Goal: Information Seeking & Learning: Learn about a topic

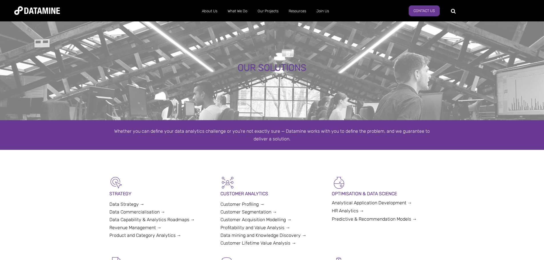
click at [211, 132] on div "Whether you can define your data analytics challenge or you’re not exactly sure…" at bounding box center [272, 134] width 326 height 15
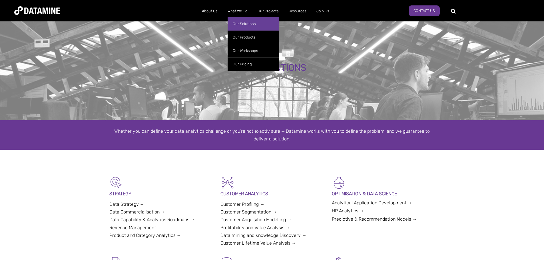
click at [243, 23] on link "Our Solutions" at bounding box center [253, 23] width 51 height 13
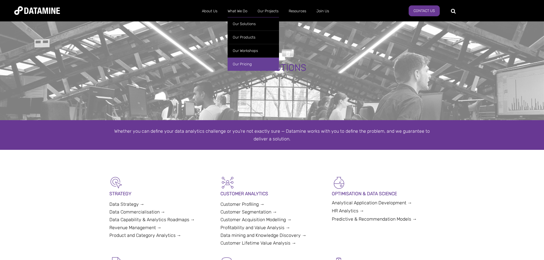
click at [249, 64] on link "Our Pricing" at bounding box center [253, 63] width 51 height 13
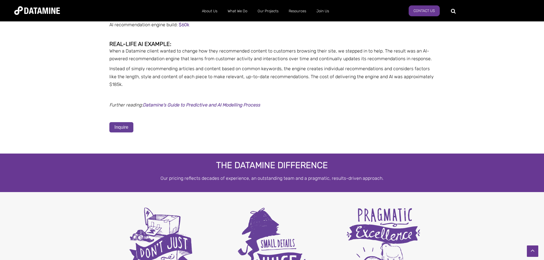
scroll to position [1861, 0]
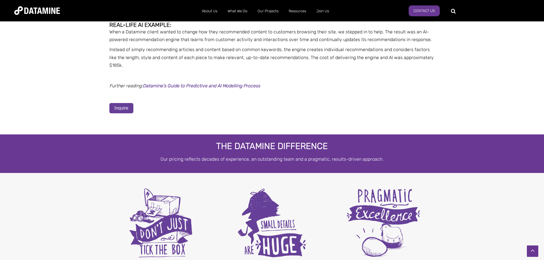
drag, startPoint x: 546, startPoint y: 13, endPoint x: 546, endPoint y: 179, distance: 166.5
